Goal: Task Accomplishment & Management: Complete application form

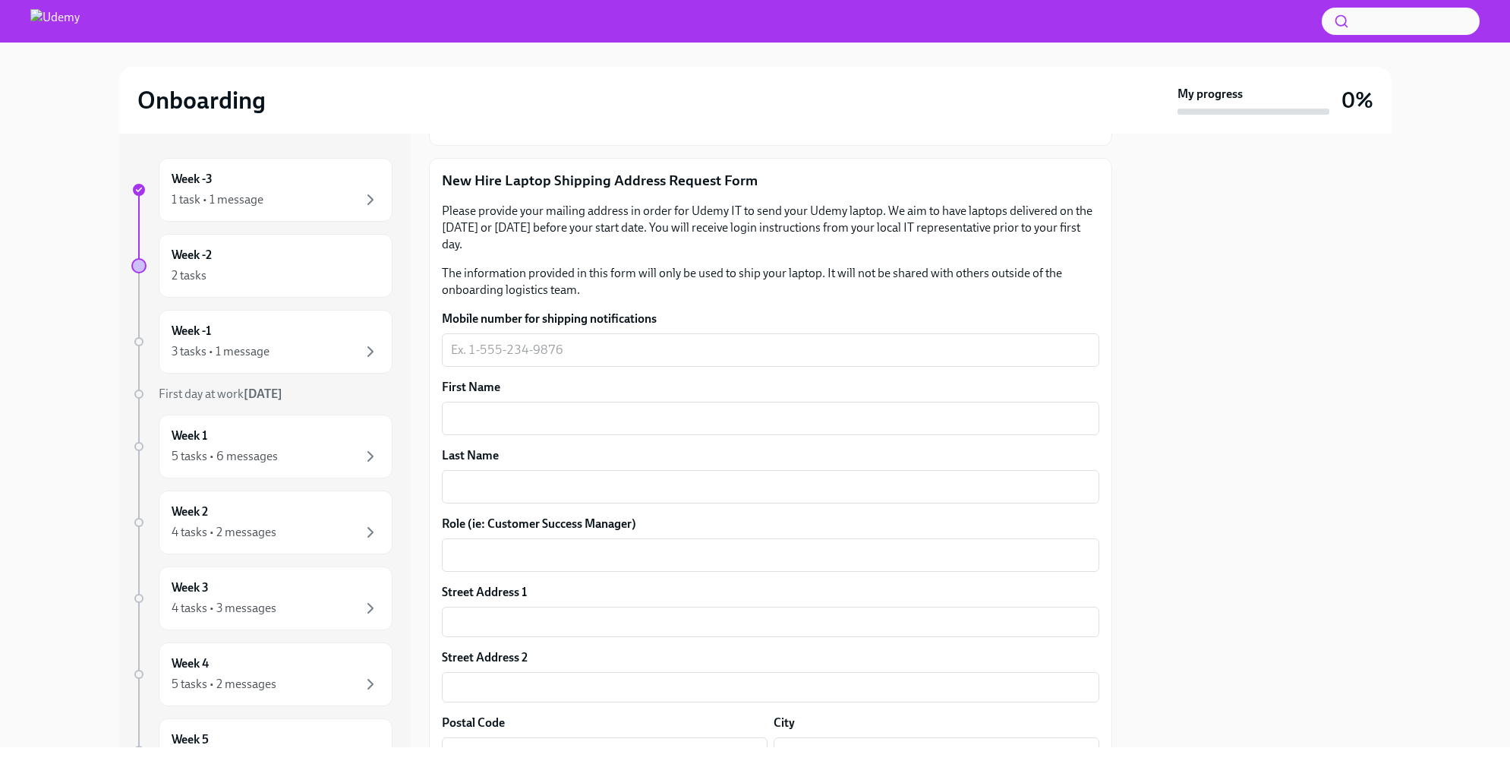
scroll to position [168, 0]
click at [591, 351] on textarea "Mobile number for shipping notifications" at bounding box center [770, 351] width 639 height 18
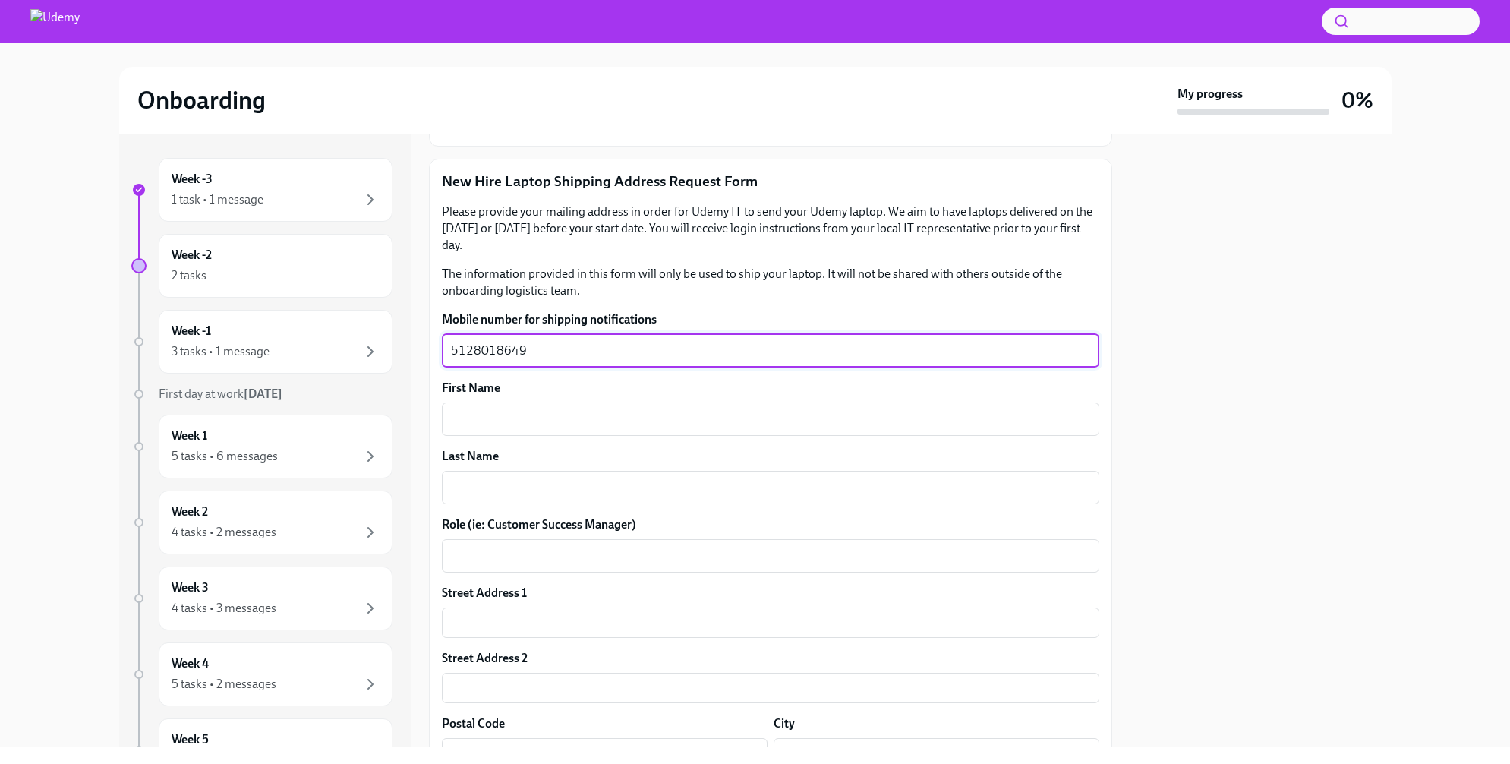
type textarea "5128018649"
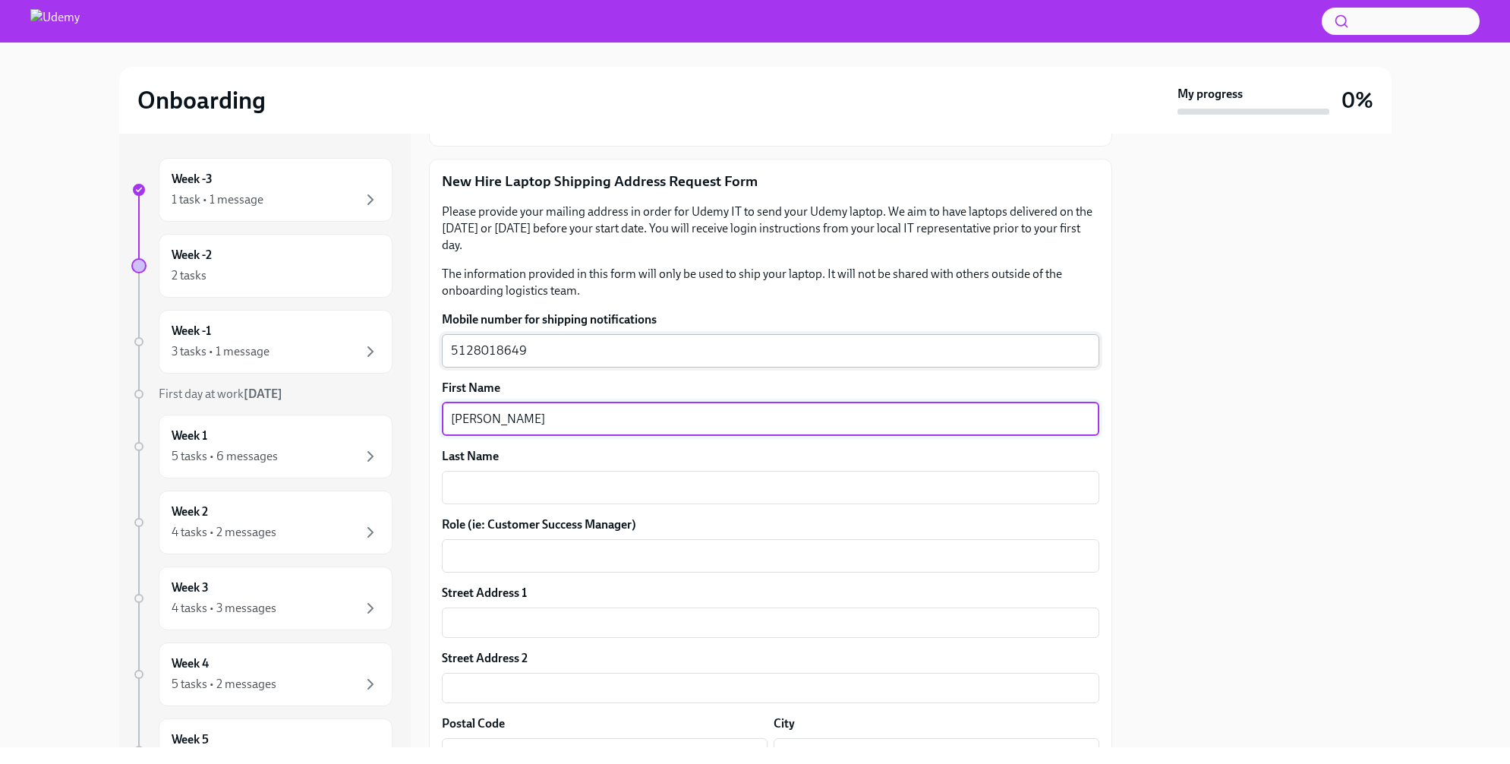
type textarea "[PERSON_NAME]"
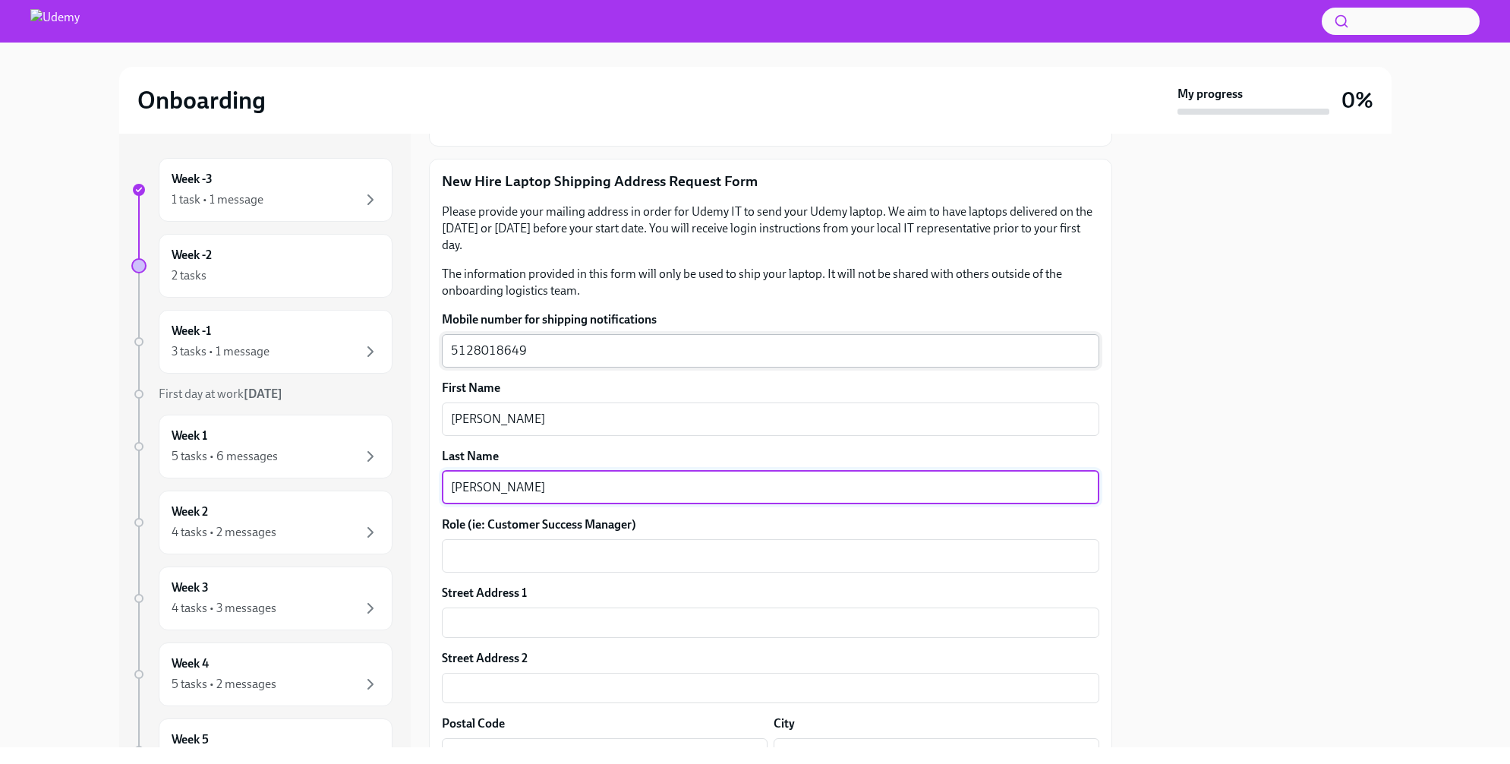
type textarea "[PERSON_NAME]"
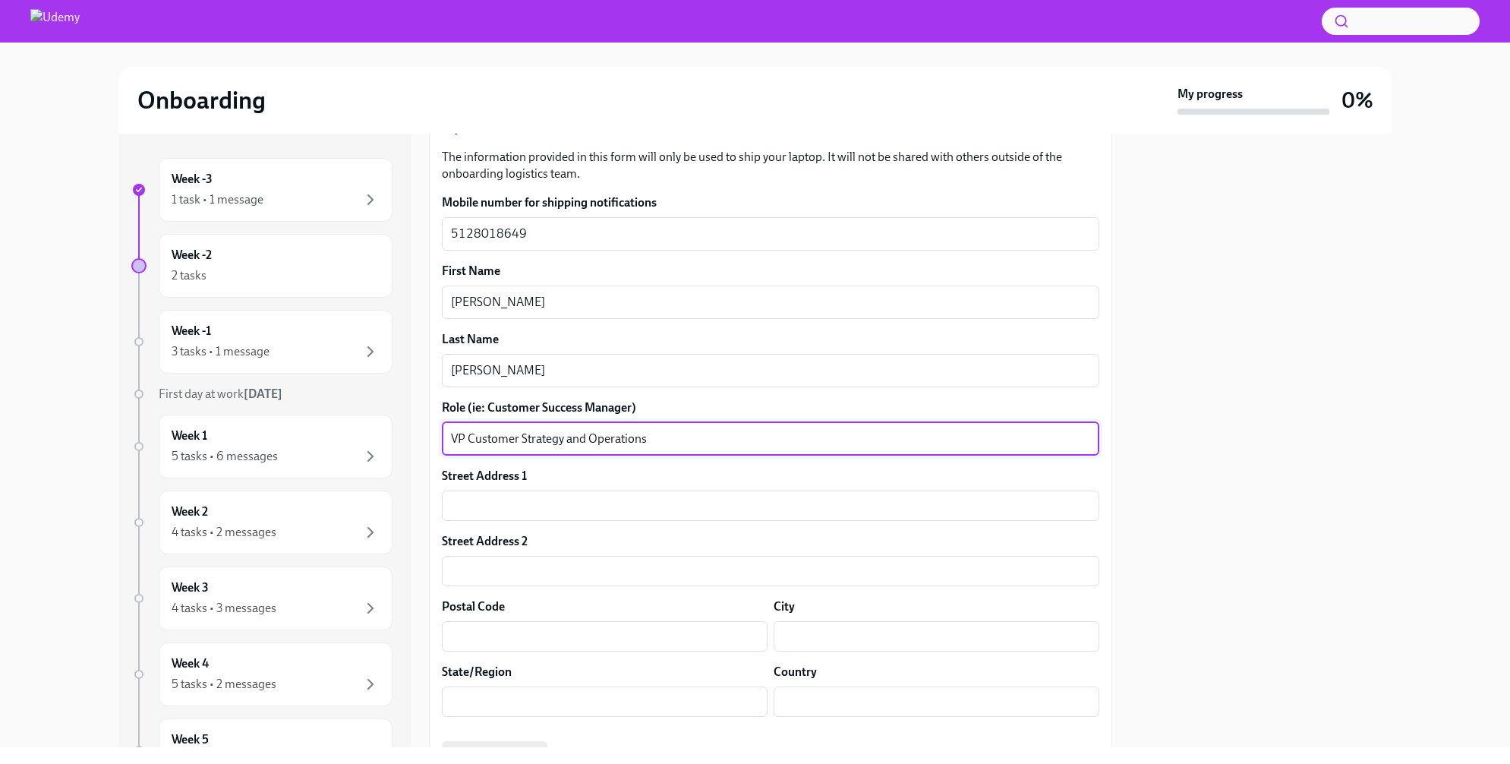
scroll to position [375, 0]
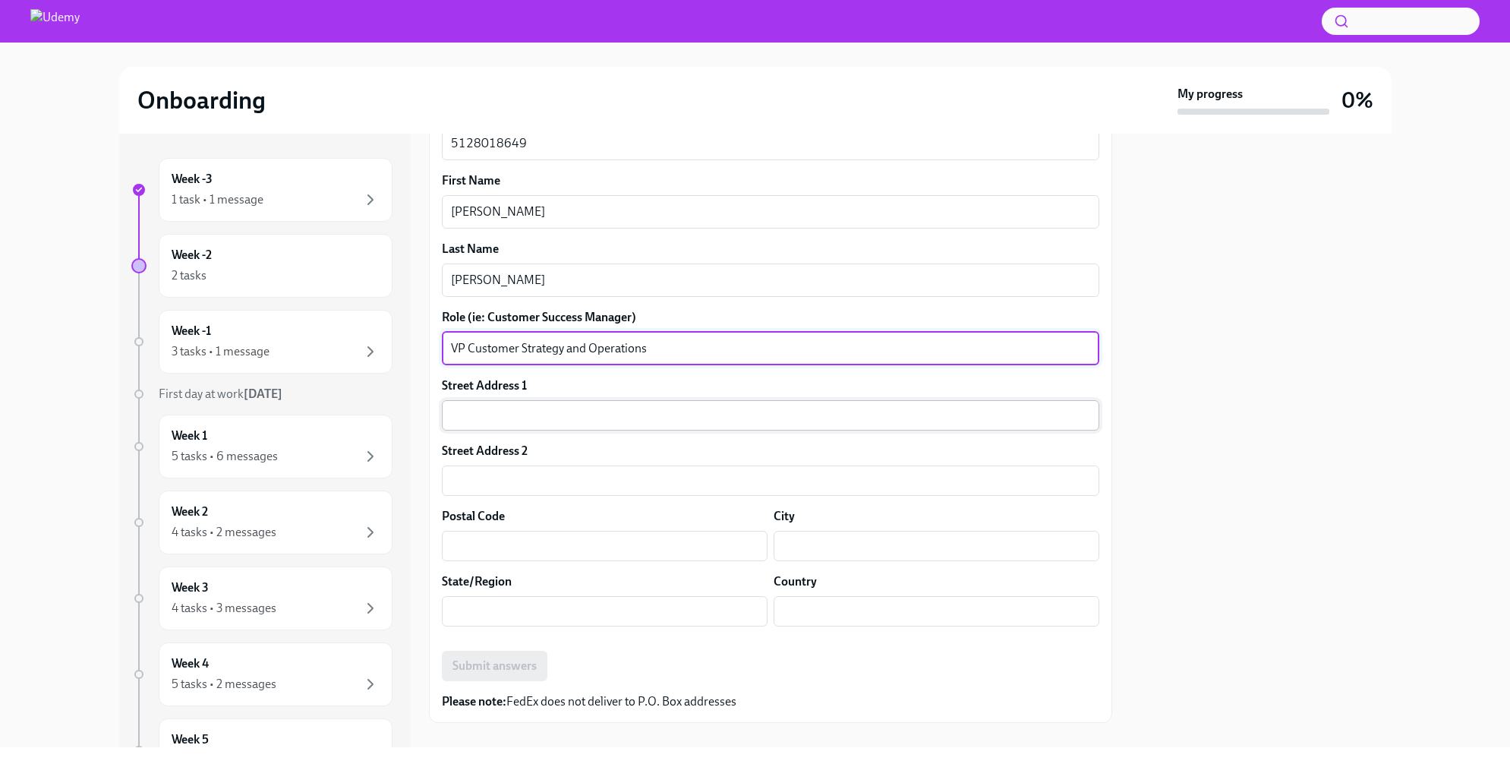
type textarea "VP Customer Strategy and Operations"
click at [514, 424] on input "text" at bounding box center [770, 415] width 657 height 30
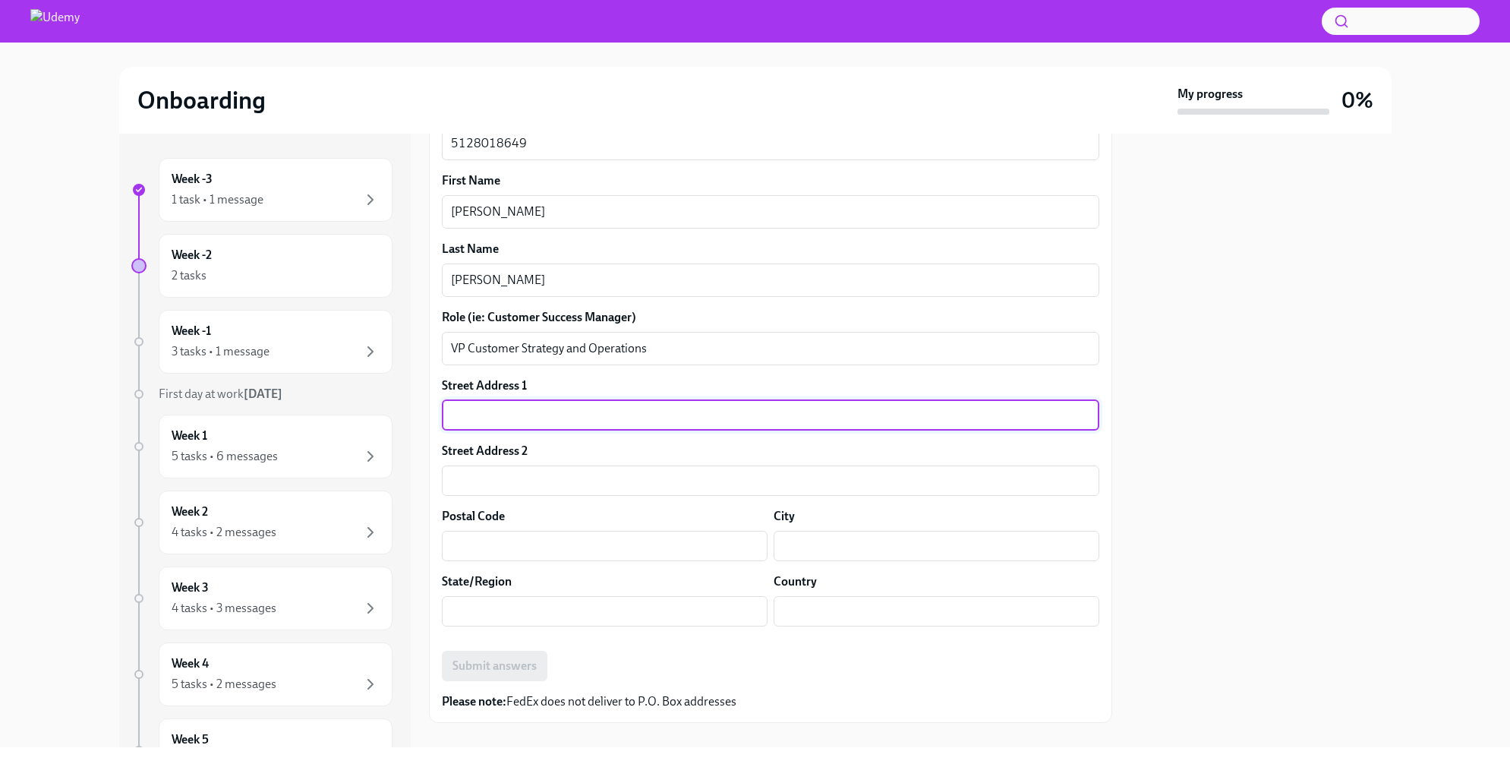
type input "803 Sweet Grass Ln."
type input "78738"
type input "Austin"
type input "[GEOGRAPHIC_DATA]"
type input "US"
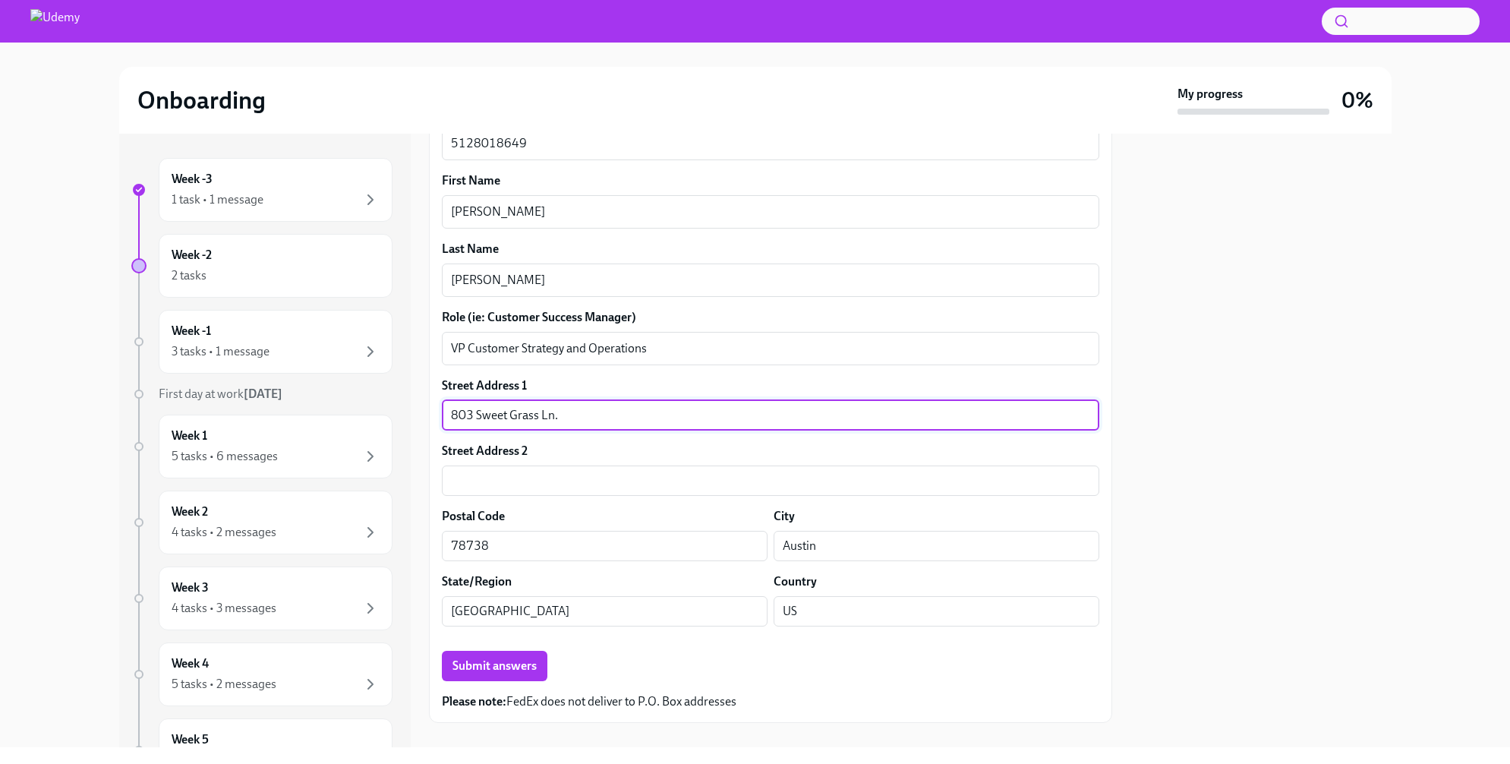
scroll to position [399, 0]
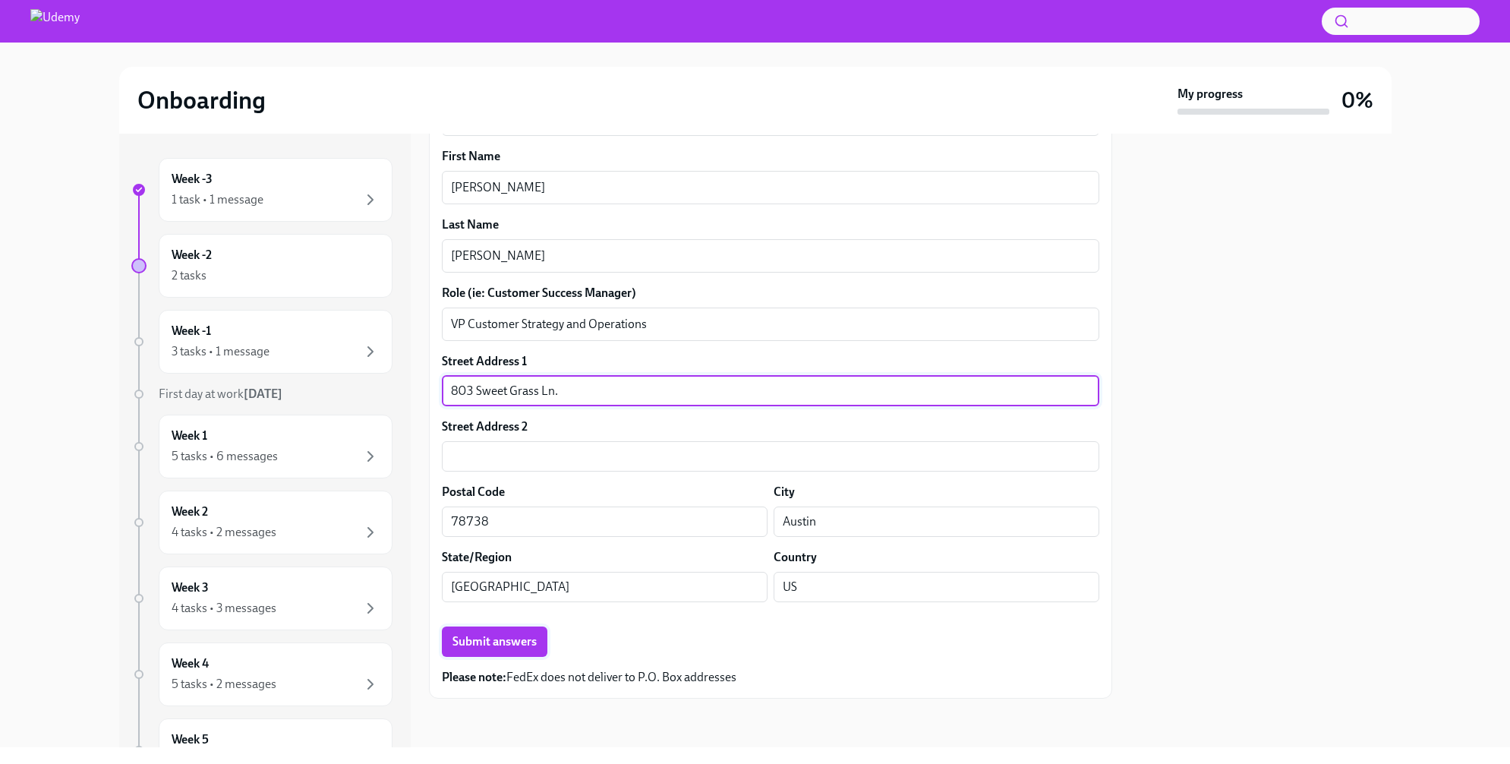
click at [492, 636] on span "Submit answers" at bounding box center [494, 641] width 84 height 15
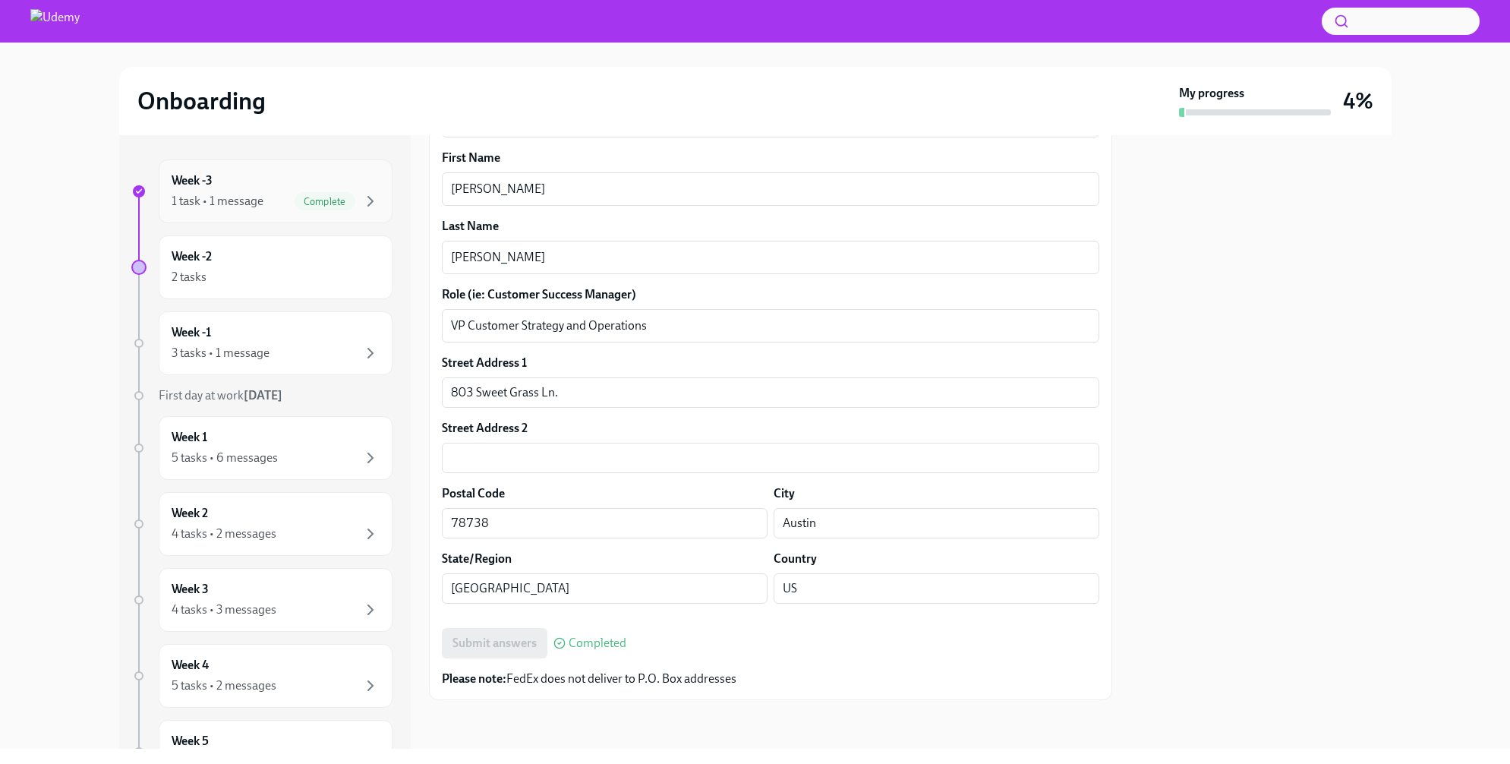
click at [236, 175] on div "Week -3 1 task • 1 message Complete" at bounding box center [276, 191] width 208 height 38
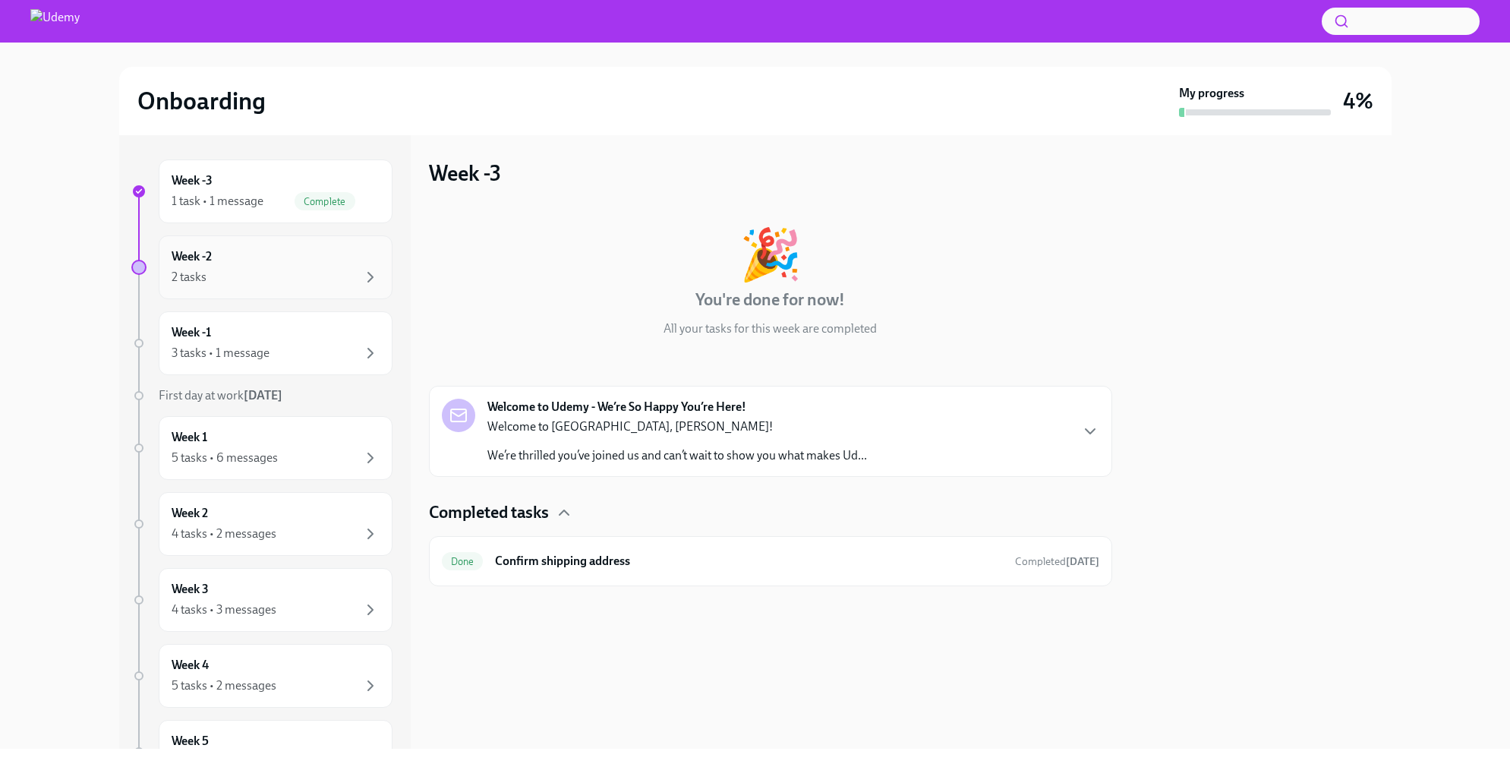
click at [281, 256] on div "Week -2 2 tasks" at bounding box center [276, 267] width 208 height 38
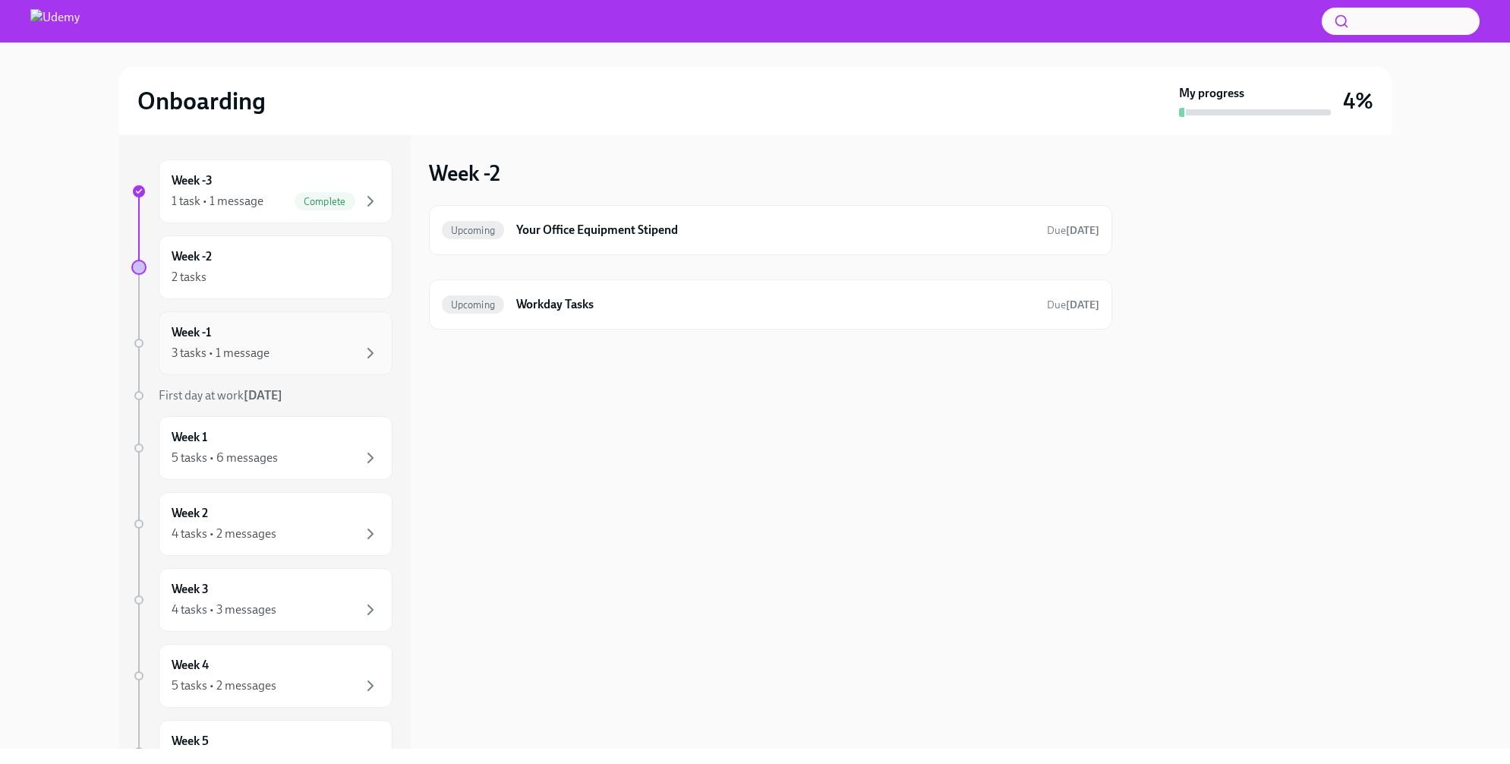
click at [296, 342] on div "Week -1 3 tasks • 1 message" at bounding box center [276, 343] width 208 height 38
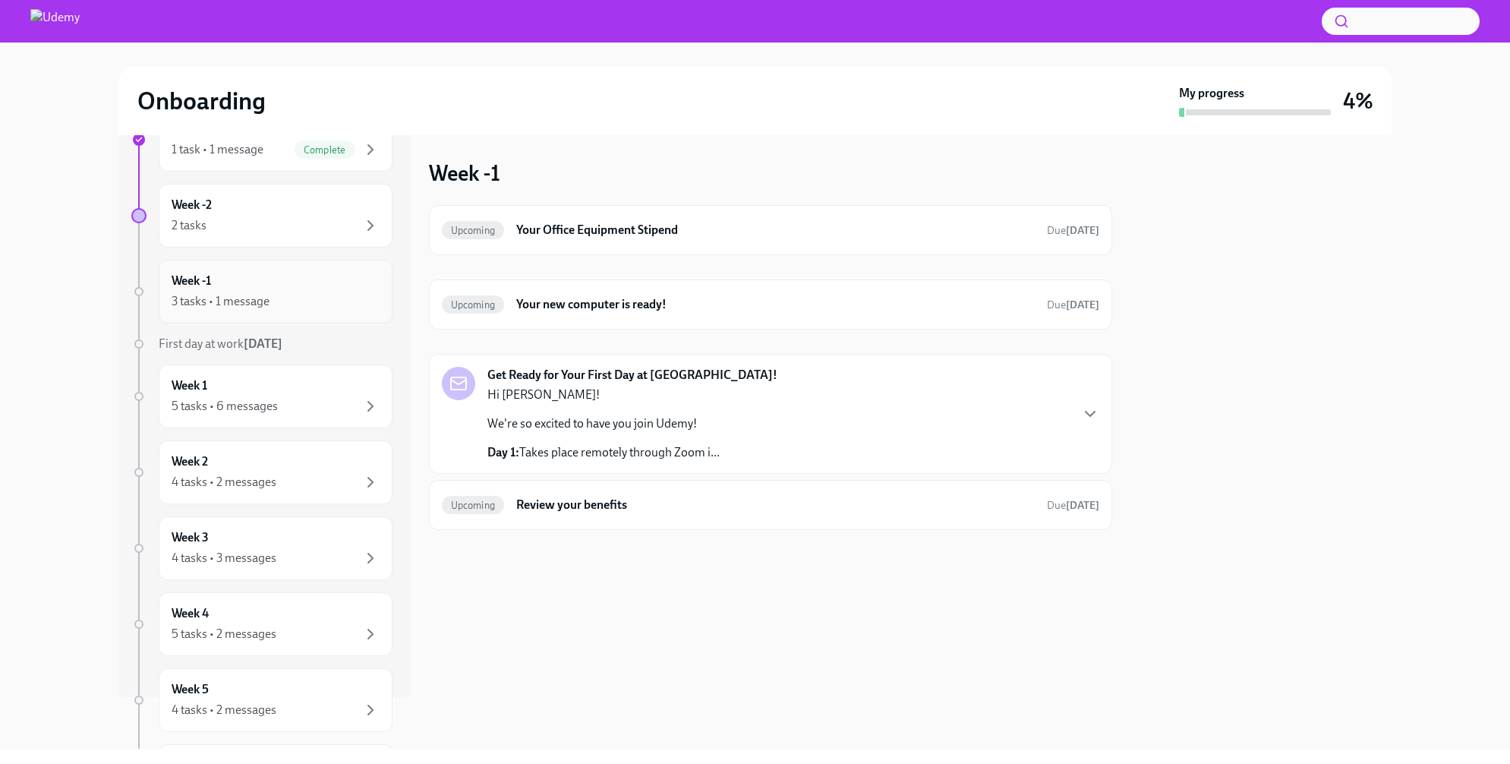
scroll to position [53, 0]
click at [281, 396] on div "5 tasks • 6 messages" at bounding box center [276, 405] width 208 height 18
